Goal: Task Accomplishment & Management: Use online tool/utility

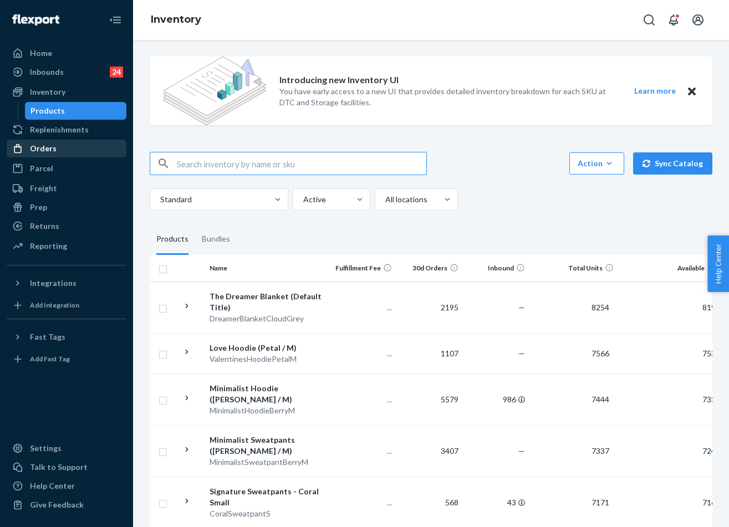
click at [43, 146] on div "Orders" at bounding box center [43, 148] width 27 height 11
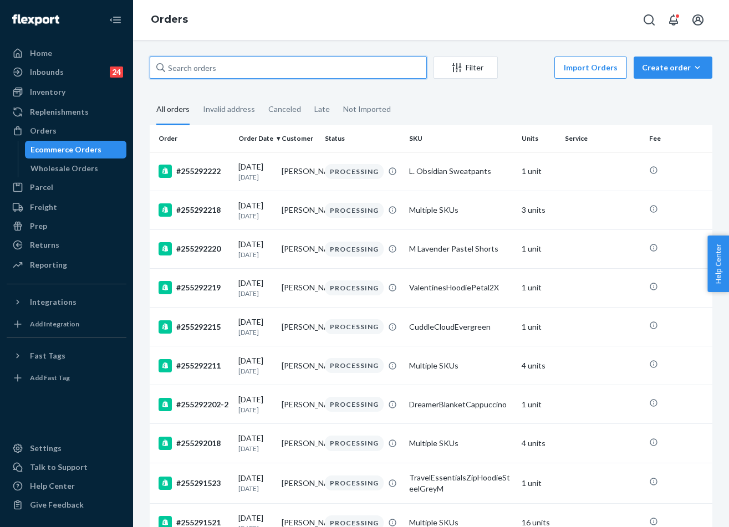
click at [181, 73] on input "text" at bounding box center [288, 68] width 277 height 22
paste input "254492530"
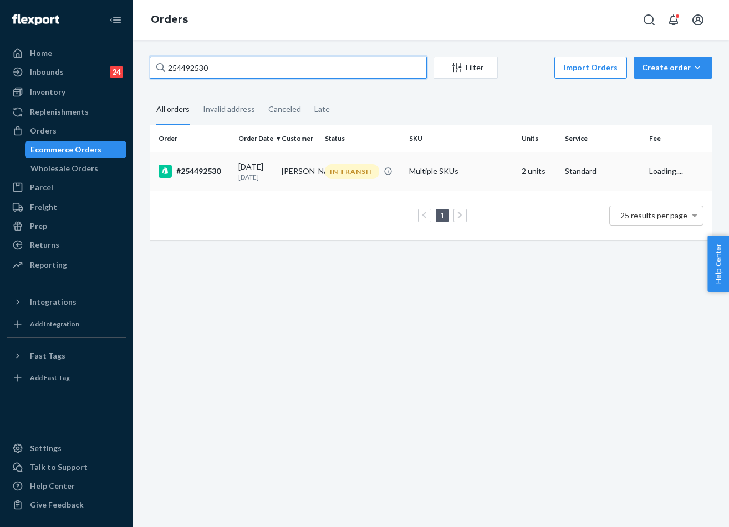
type input "254492530"
click at [338, 172] on div "IN TRANSIT" at bounding box center [352, 171] width 54 height 15
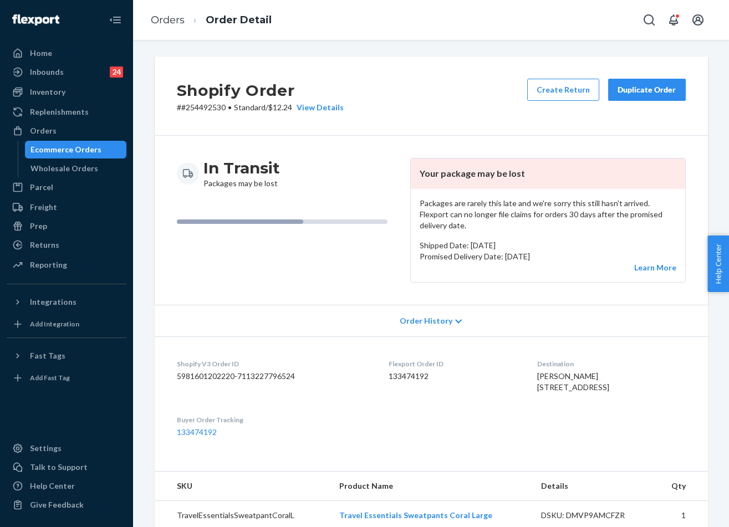
click at [643, 96] on button "Duplicate Order" at bounding box center [647, 90] width 78 height 22
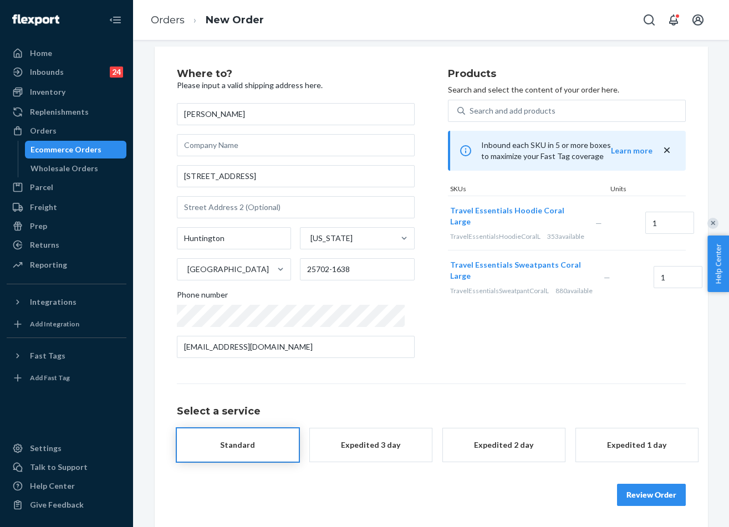
scroll to position [11, 0]
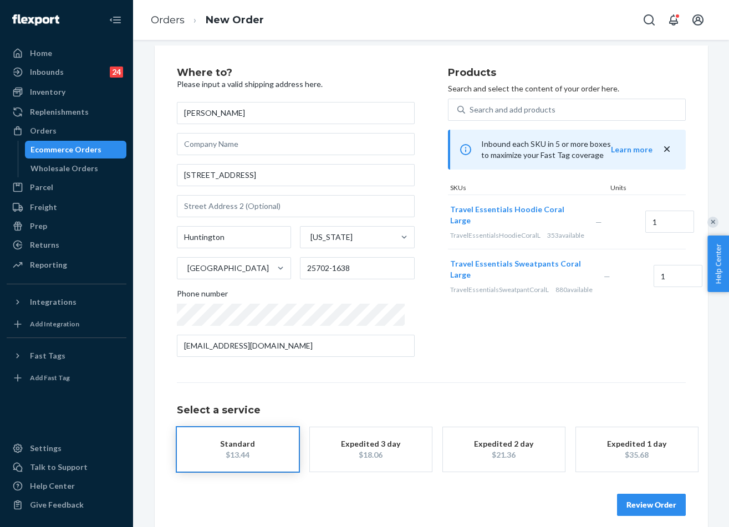
click at [639, 491] on div "Review Order" at bounding box center [431, 499] width 509 height 33
click at [639, 500] on button "Review Order" at bounding box center [651, 505] width 69 height 22
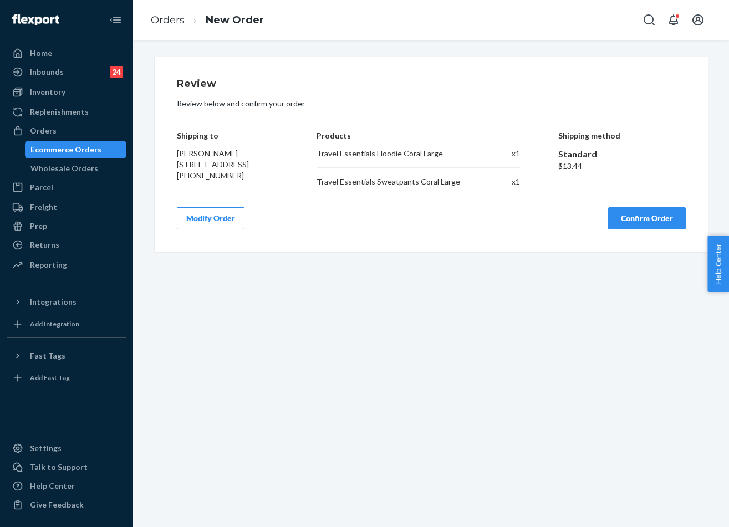
click at [639, 222] on button "Confirm Order" at bounding box center [647, 218] width 78 height 22
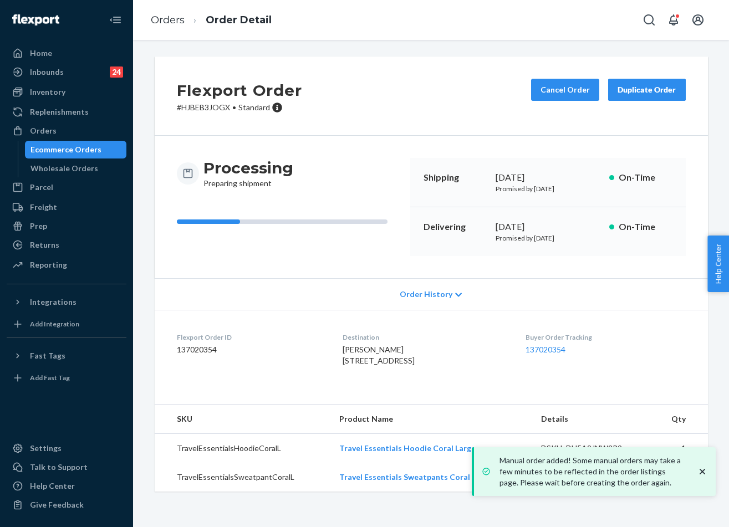
click at [527, 225] on div "[DATE]" at bounding box center [548, 227] width 105 height 13
drag, startPoint x: 527, startPoint y: 225, endPoint x: 388, endPoint y: 120, distance: 174.2
click at [527, 225] on div "[DATE]" at bounding box center [548, 227] width 105 height 13
copy div "[DATE]"
